Goal: Information Seeking & Learning: Learn about a topic

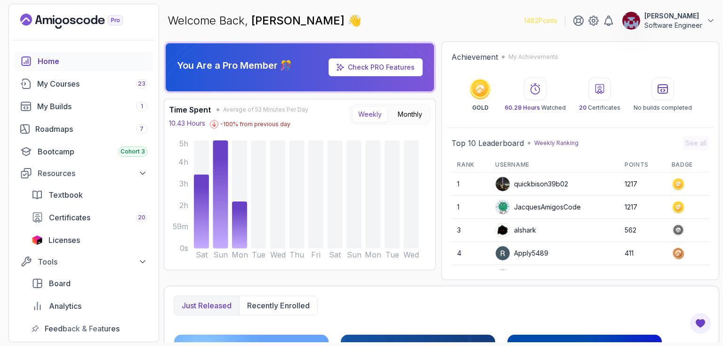
click at [73, 21] on icon "Landing page" at bounding box center [73, 21] width 6 height 7
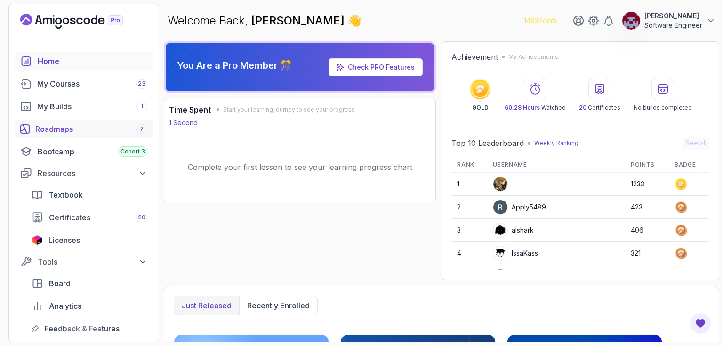
click at [62, 128] on div "Roadmaps 7" at bounding box center [91, 128] width 112 height 11
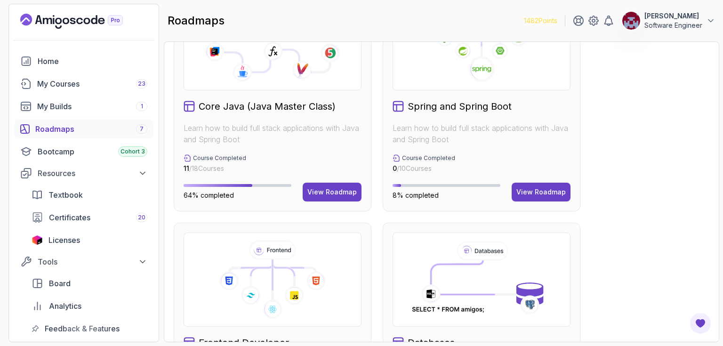
scroll to position [292, 0]
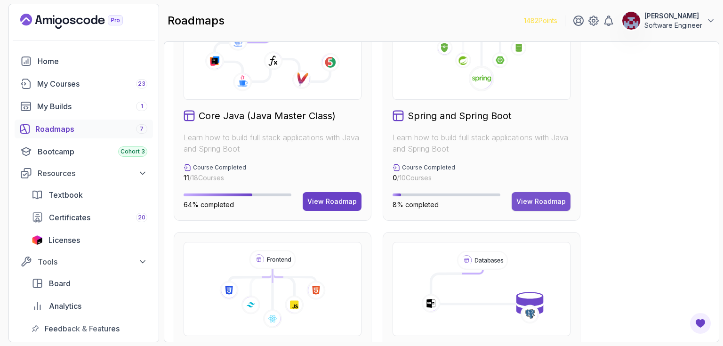
click at [554, 201] on div "View Roadmap" at bounding box center [541, 201] width 49 height 9
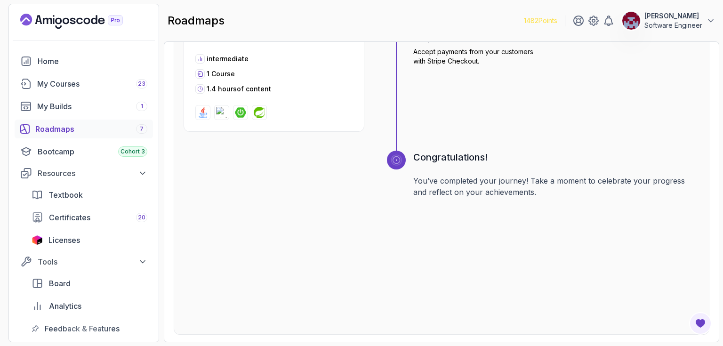
scroll to position [1686, 0]
